Goal: Task Accomplishment & Management: Use online tool/utility

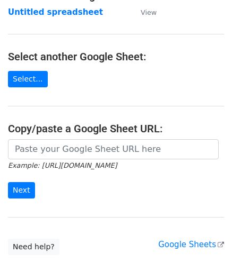
scroll to position [139, 0]
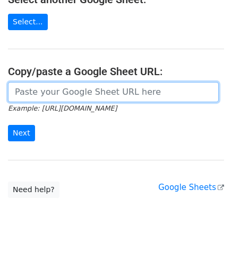
drag, startPoint x: 33, startPoint y: 85, endPoint x: 49, endPoint y: 78, distance: 17.5
click at [33, 85] on input "url" at bounding box center [113, 92] width 210 height 20
paste input "[URL][DOMAIN_NAME]"
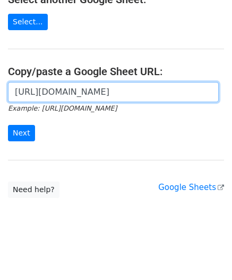
scroll to position [0, 225]
type input "[URL][DOMAIN_NAME]"
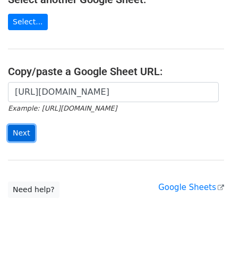
click at [26, 128] on input "Next" at bounding box center [21, 133] width 27 height 16
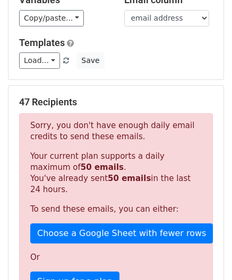
scroll to position [358, 0]
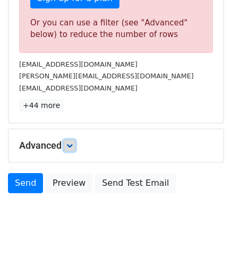
click at [73, 143] on icon at bounding box center [69, 146] width 6 height 6
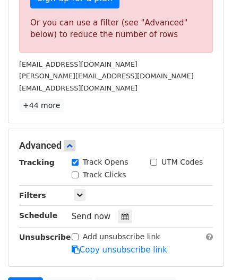
drag, startPoint x: 122, startPoint y: 218, endPoint x: 154, endPoint y: 195, distance: 39.1
click at [121, 218] on div at bounding box center [125, 217] width 14 height 14
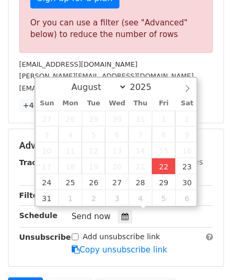
type input "2025-08-22 12:00"
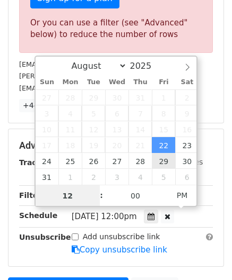
paste input "9"
type input "9"
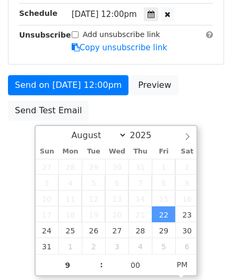
type input "2025-08-22 21:00"
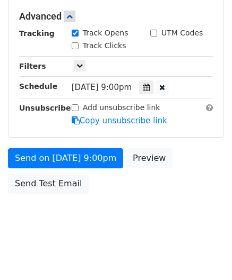
scroll to position [486, 0]
